Goal: Information Seeking & Learning: Learn about a topic

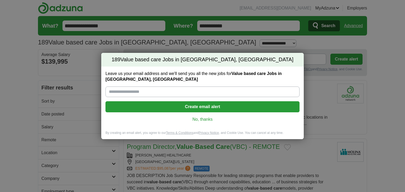
click at [209, 119] on link "No, thanks" at bounding box center [203, 120] width 186 height 6
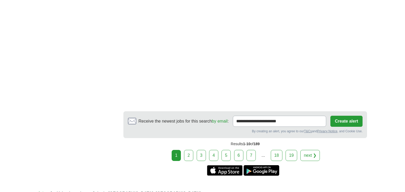
scroll to position [893, 0]
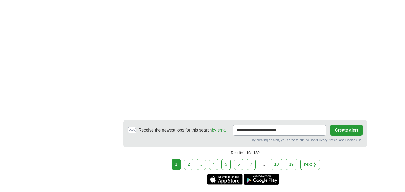
click at [190, 159] on link "2" at bounding box center [188, 164] width 9 height 11
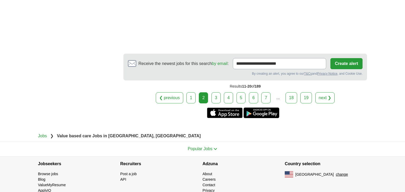
scroll to position [1005, 0]
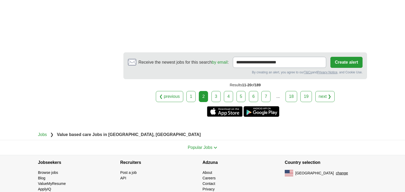
click at [214, 91] on link "3" at bounding box center [215, 96] width 9 height 11
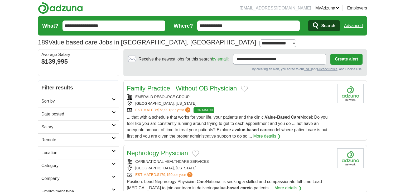
click at [64, 104] on link "Sort by" at bounding box center [78, 101] width 81 height 13
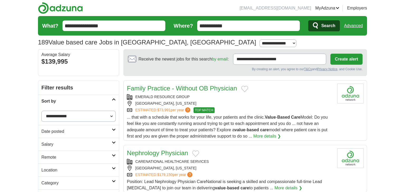
click at [69, 121] on select "**********" at bounding box center [78, 116] width 74 height 11
select select "**********"
click at [41, 111] on select "**********" at bounding box center [78, 116] width 74 height 11
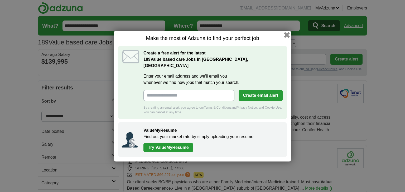
click at [287, 38] on button "button" at bounding box center [287, 35] width 6 height 6
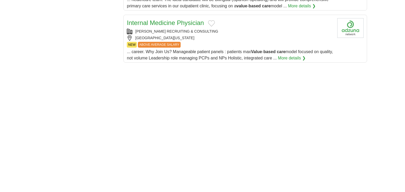
scroll to position [643, 0]
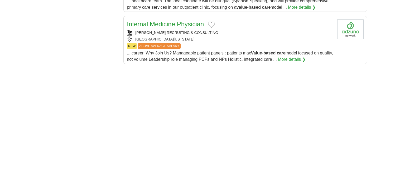
click at [233, 30] on div "XAVIER RECRUITING & CONSULTING" at bounding box center [230, 33] width 206 height 6
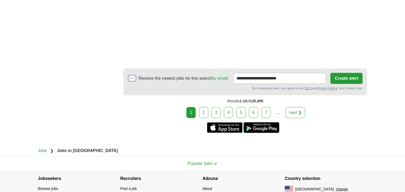
scroll to position [987, 0]
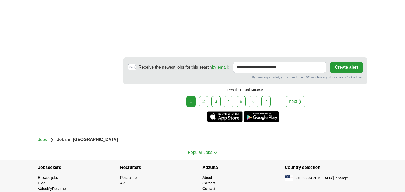
click at [203, 96] on link "2" at bounding box center [203, 101] width 9 height 11
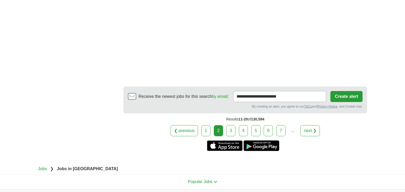
scroll to position [1013, 0]
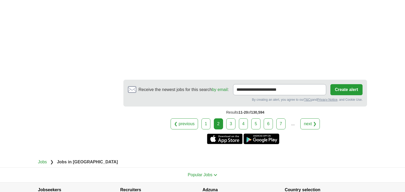
click at [231, 124] on link "3" at bounding box center [230, 124] width 9 height 11
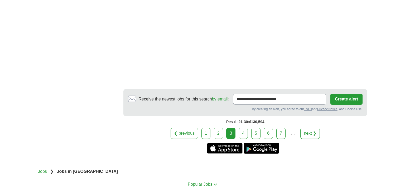
scroll to position [973, 0]
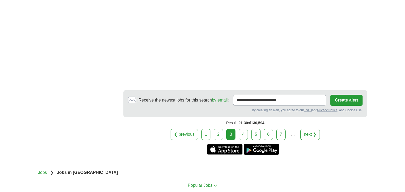
click at [245, 133] on link "4" at bounding box center [243, 134] width 9 height 11
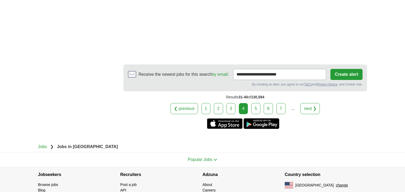
scroll to position [1033, 0]
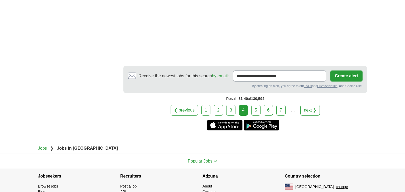
click at [257, 108] on link "5" at bounding box center [255, 110] width 9 height 11
